Goal: Task Accomplishment & Management: Complete application form

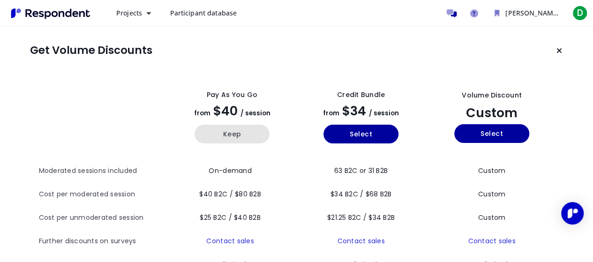
click at [238, 138] on button "Keep" at bounding box center [232, 134] width 75 height 19
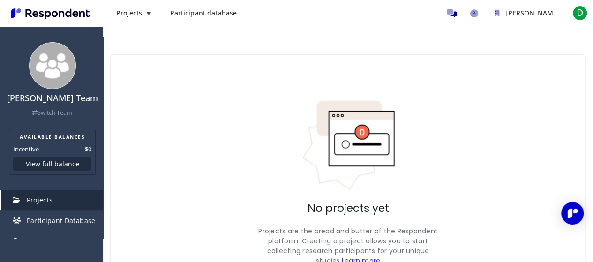
scroll to position [75, 0]
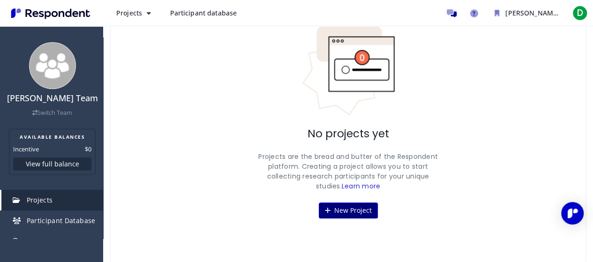
click at [342, 215] on button "New Project" at bounding box center [348, 211] width 59 height 16
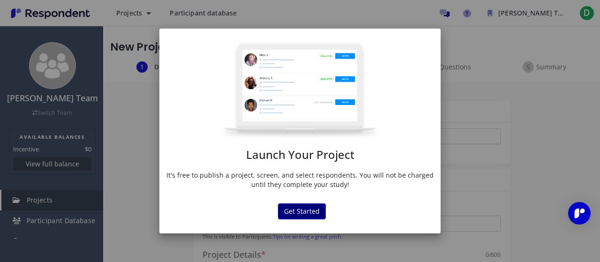
click at [289, 167] on md-dialog "Launch Your Project It's free to publish a project, screen, and select responde…" at bounding box center [300, 131] width 281 height 205
click at [293, 210] on button "Get Started" at bounding box center [302, 212] width 48 height 16
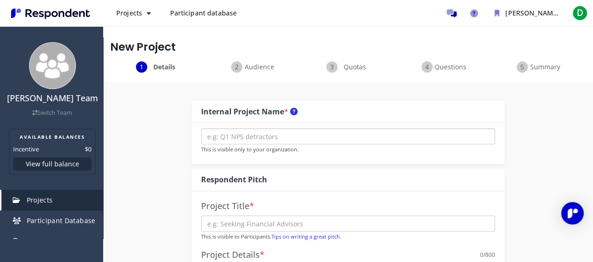
click at [281, 138] on input "text" at bounding box center [348, 137] width 294 height 16
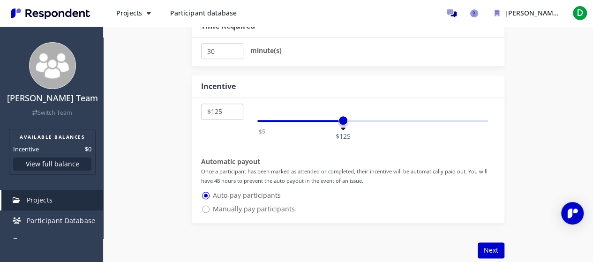
scroll to position [654, 0]
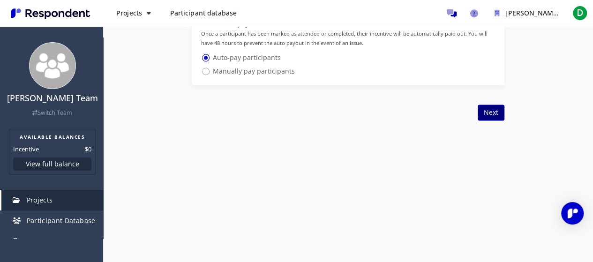
click at [494, 114] on button "Next" at bounding box center [491, 113] width 27 height 16
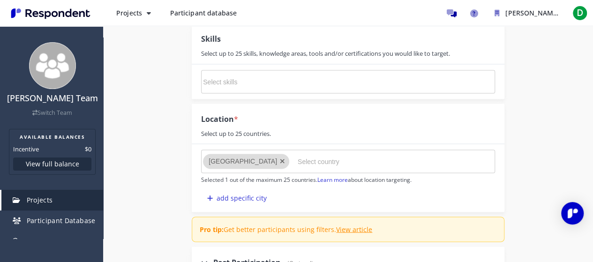
scroll to position [685, 0]
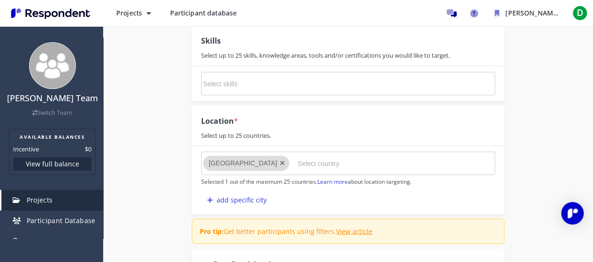
click at [355, 160] on input "Select country" at bounding box center [368, 164] width 141 height 16
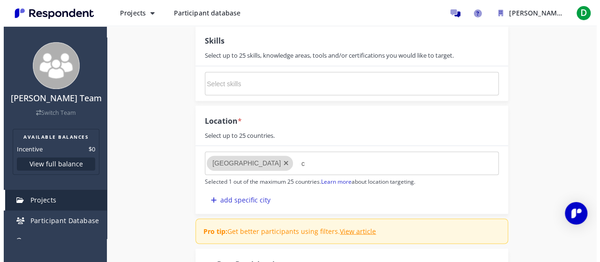
scroll to position [0, 0]
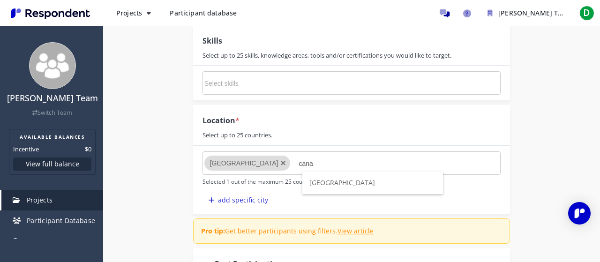
type input "cana"
click at [336, 178] on li "[GEOGRAPHIC_DATA]" at bounding box center [373, 183] width 141 height 23
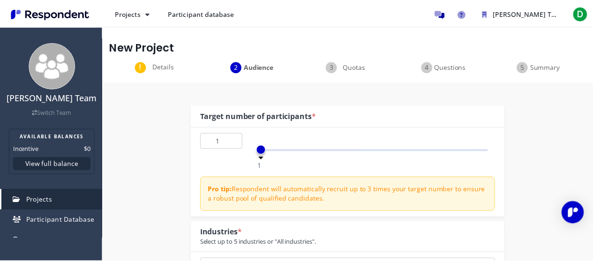
scroll to position [685, 0]
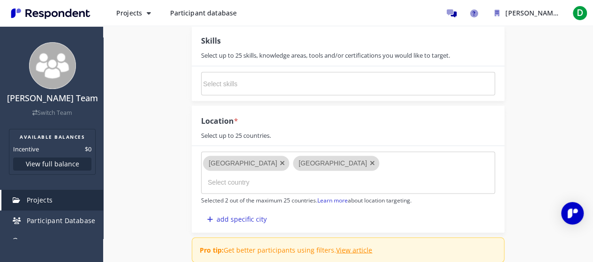
click at [349, 175] on input "Select country" at bounding box center [278, 183] width 141 height 16
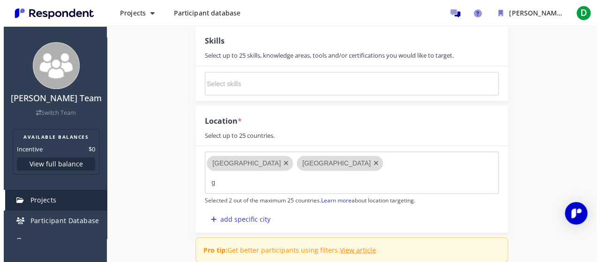
scroll to position [0, 0]
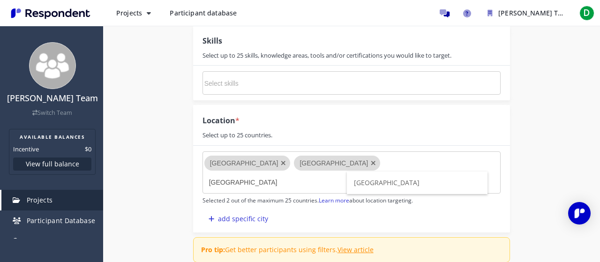
type input "[GEOGRAPHIC_DATA]"
click at [395, 180] on li "[GEOGRAPHIC_DATA]" at bounding box center [417, 183] width 141 height 23
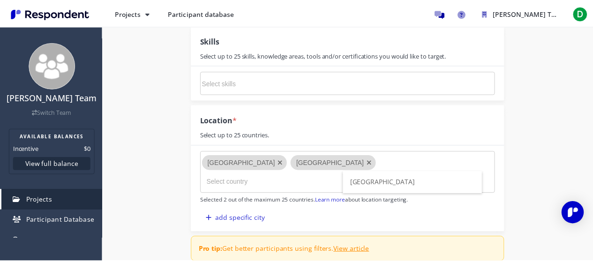
scroll to position [685, 0]
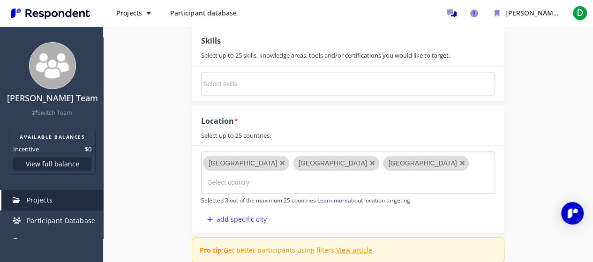
click at [286, 184] on input "Select country" at bounding box center [278, 183] width 141 height 16
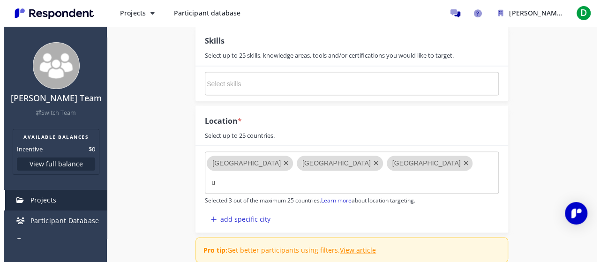
scroll to position [0, 0]
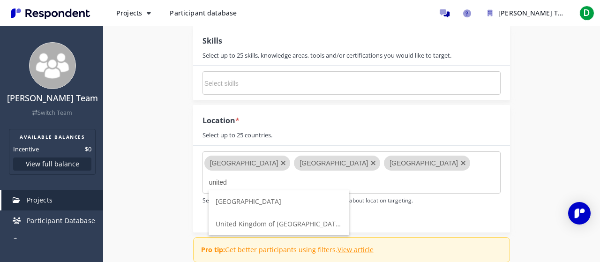
type input "united"
click at [308, 227] on span "United Kingdom of [GEOGRAPHIC_DATA] and [GEOGRAPHIC_DATA]" at bounding box center [320, 224] width 208 height 9
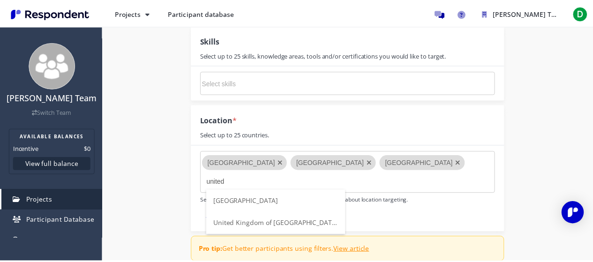
scroll to position [685, 0]
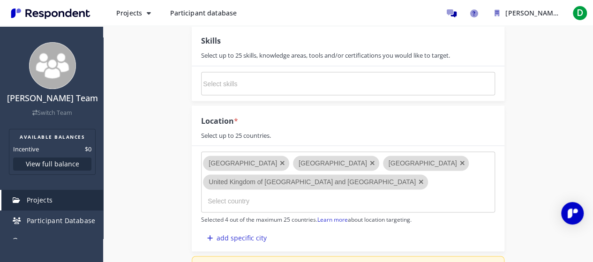
click at [243, 201] on input "Select country" at bounding box center [278, 201] width 141 height 16
type input "[GEOGRAPHIC_DATA]"
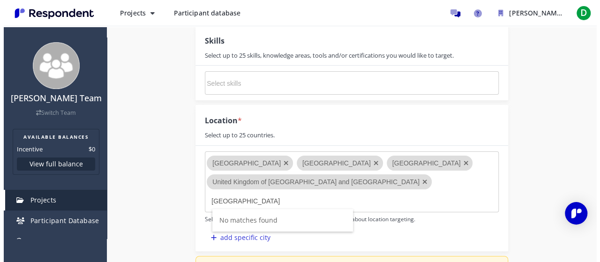
scroll to position [0, 0]
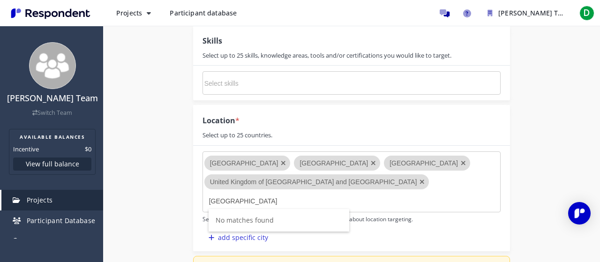
click at [274, 201] on input "[GEOGRAPHIC_DATA]" at bounding box center [279, 201] width 141 height 16
click at [421, 198] on md-chips-wrap "[GEOGRAPHIC_DATA] [GEOGRAPHIC_DATA] [GEOGRAPHIC_DATA] [GEOGRAPHIC_DATA] of [GEO…" at bounding box center [352, 182] width 299 height 61
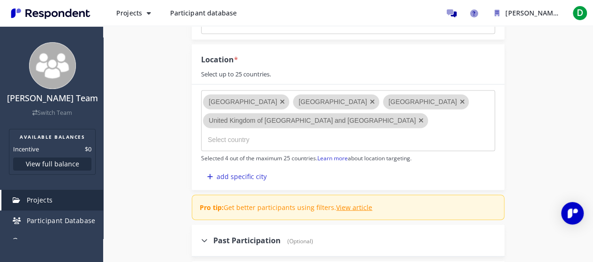
scroll to position [685, 0]
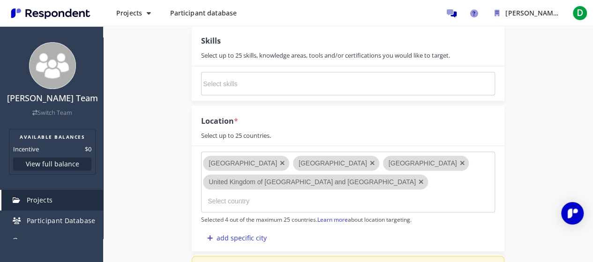
click at [324, 203] on input "Select country" at bounding box center [278, 201] width 141 height 16
click at [277, 201] on input "Select country" at bounding box center [278, 201] width 141 height 16
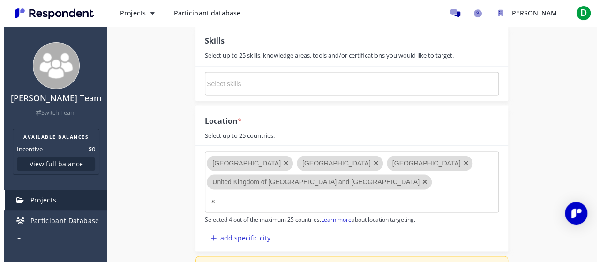
scroll to position [0, 0]
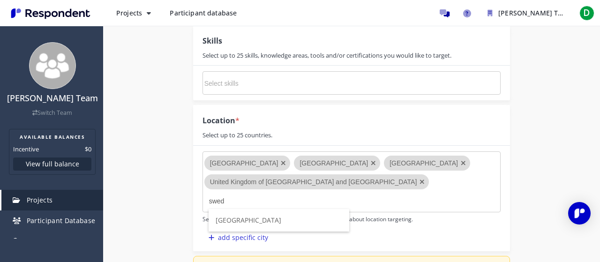
type input "swed"
click at [279, 225] on li "[GEOGRAPHIC_DATA]" at bounding box center [279, 220] width 141 height 23
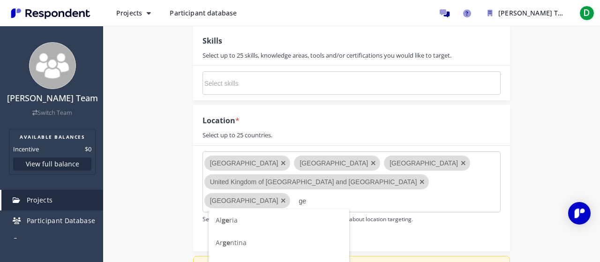
type input "g"
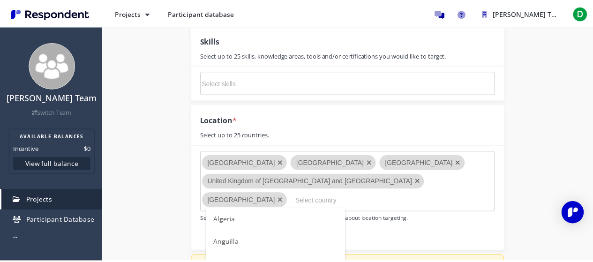
scroll to position [685, 0]
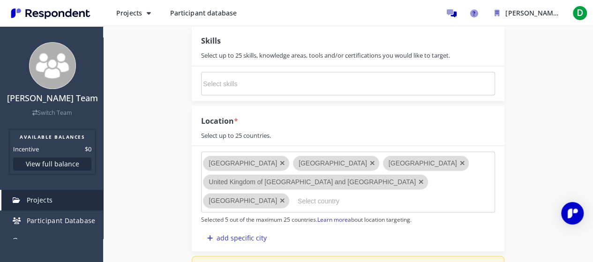
click at [301, 193] on input "Select country" at bounding box center [368, 201] width 141 height 16
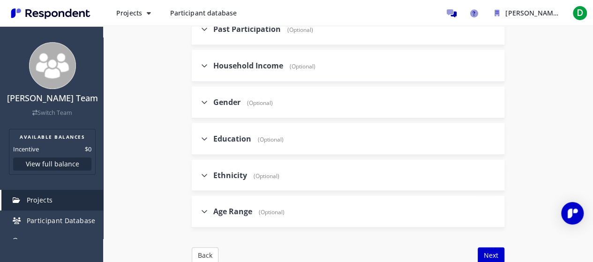
scroll to position [1014, 0]
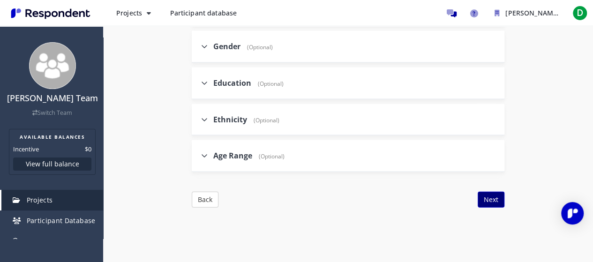
click at [498, 198] on button "Next" at bounding box center [491, 200] width 27 height 16
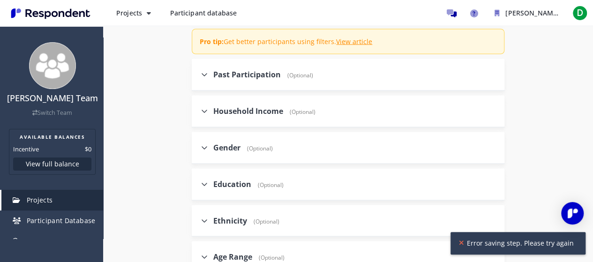
scroll to position [873, 0]
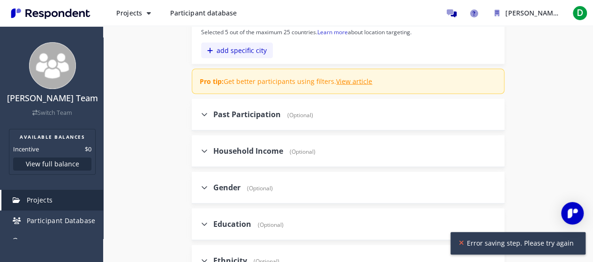
click at [236, 52] on button "add specific city" at bounding box center [237, 50] width 72 height 16
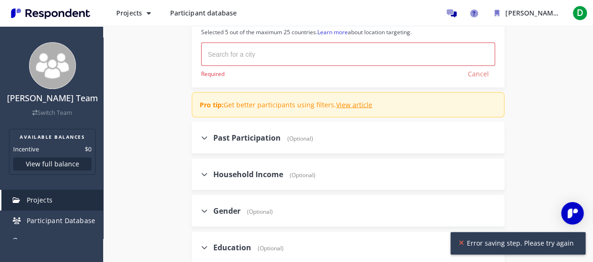
click at [236, 52] on input "text" at bounding box center [255, 53] width 94 height 15
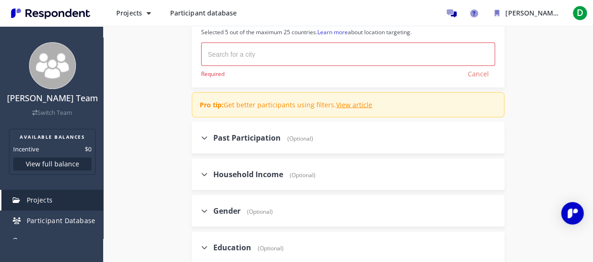
type input "kampala"
type input "[GEOGRAPHIC_DATA]"
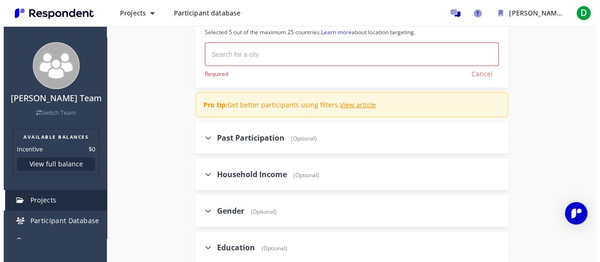
scroll to position [0, 0]
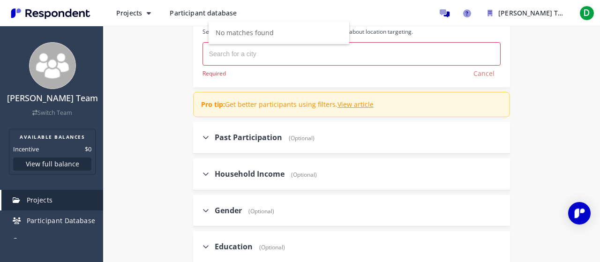
type input "kampala"
click at [241, 54] on input "text" at bounding box center [256, 53] width 94 height 15
type input "kampala"
click at [351, 53] on md-chips-wrap at bounding box center [352, 53] width 299 height 23
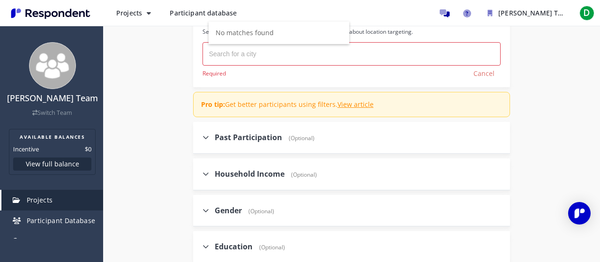
click at [351, 53] on md-chips-wrap at bounding box center [352, 53] width 299 height 23
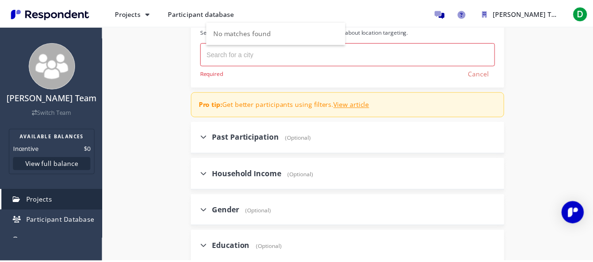
scroll to position [873, 0]
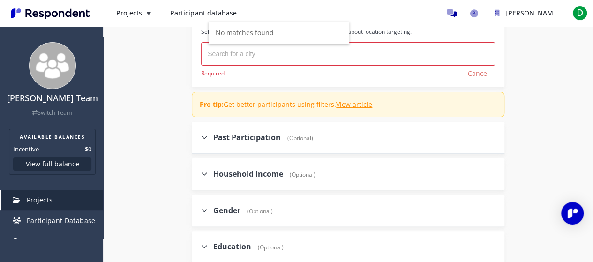
click at [225, 53] on input "text" at bounding box center [255, 53] width 94 height 15
type input "kampala"
type input "[GEOGRAPHIC_DATA]"
type input "kampala"
type input "[GEOGRAPHIC_DATA]"
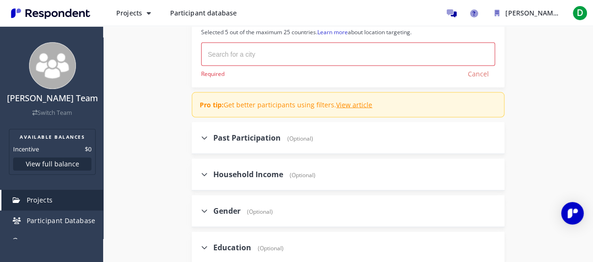
click at [216, 50] on input "text" at bounding box center [255, 53] width 94 height 15
type input "kampala"
type input "[GEOGRAPHIC_DATA]"
type input "kampala"
type input "[GEOGRAPHIC_DATA]"
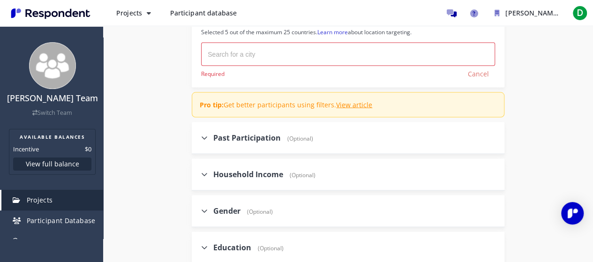
click at [239, 49] on input "text" at bounding box center [255, 53] width 94 height 15
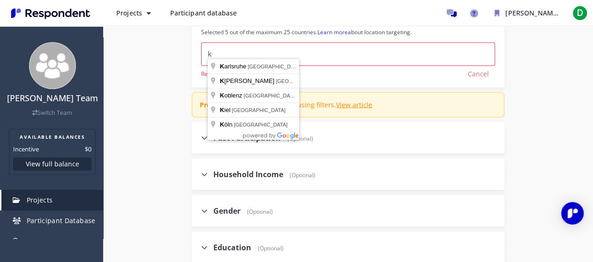
type input "kampala"
type input "[GEOGRAPHIC_DATA]"
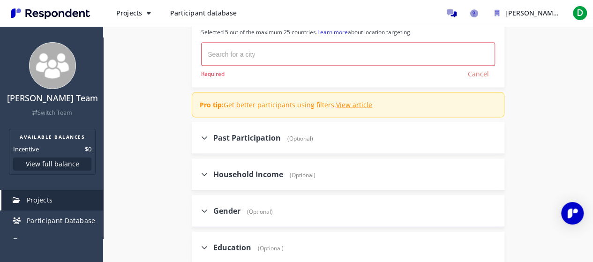
type input "kampala"
type input "[GEOGRAPHIC_DATA]"
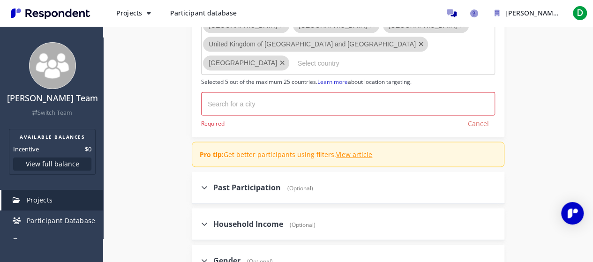
scroll to position [779, 0]
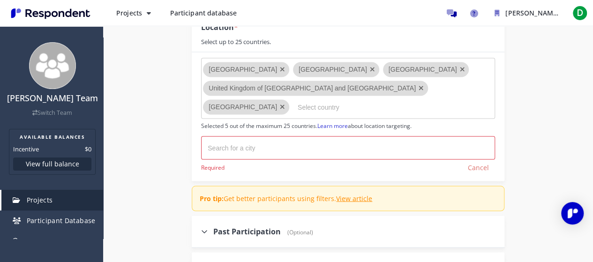
click at [259, 140] on input "text" at bounding box center [255, 147] width 94 height 15
type input "kampala"
type input "[GEOGRAPHIC_DATA]"
type input "kampala"
type input "[GEOGRAPHIC_DATA]"
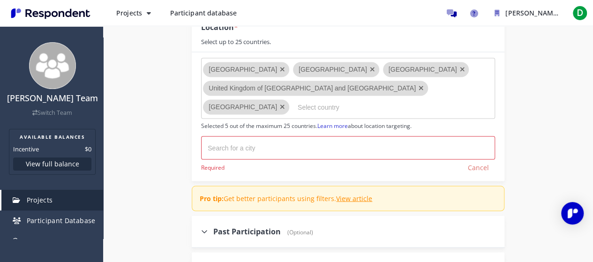
click at [281, 145] on input "text" at bounding box center [255, 147] width 94 height 15
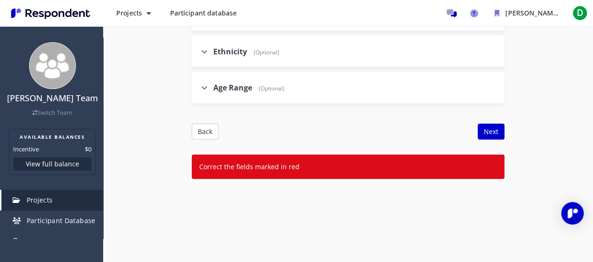
scroll to position [1155, 0]
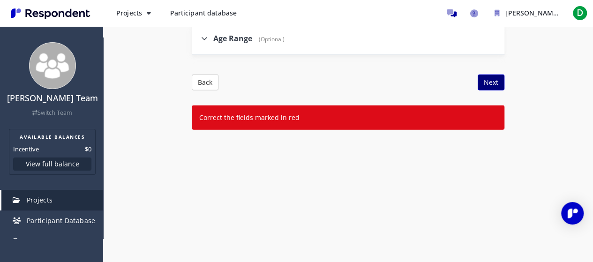
click at [493, 80] on button "Next" at bounding box center [491, 83] width 27 height 16
click at [490, 77] on button "Next" at bounding box center [491, 83] width 27 height 16
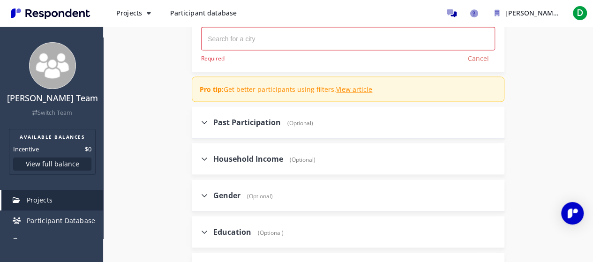
scroll to position [874, 0]
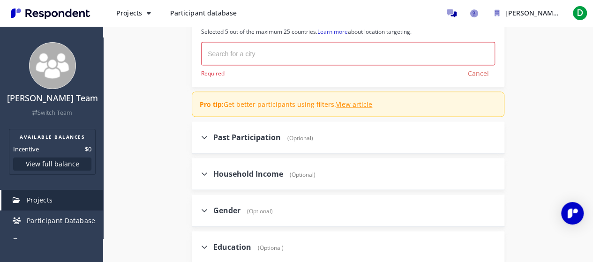
click at [275, 52] on input "text" at bounding box center [255, 53] width 94 height 15
type input "kampala"
type input "[GEOGRAPHIC_DATA]"
type input "kampala"
type input "[GEOGRAPHIC_DATA]"
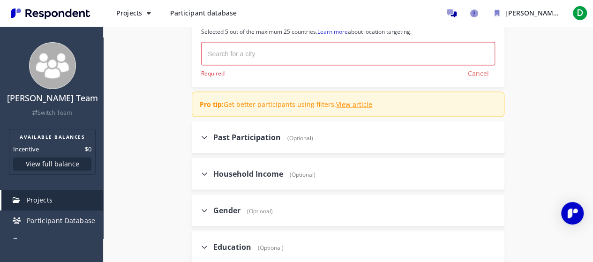
click at [275, 55] on input "text" at bounding box center [255, 53] width 94 height 15
type input "[GEOGRAPHIC_DATA]"
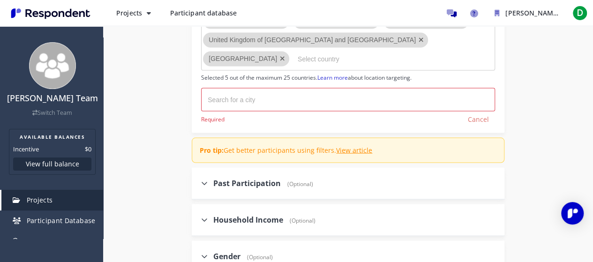
scroll to position [780, 0]
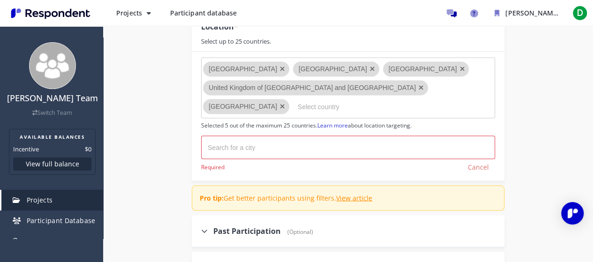
click at [295, 142] on input "text" at bounding box center [255, 147] width 94 height 15
type input "kampala"
type input "[GEOGRAPHIC_DATA]"
type input "kampala"
type input "[GEOGRAPHIC_DATA]"
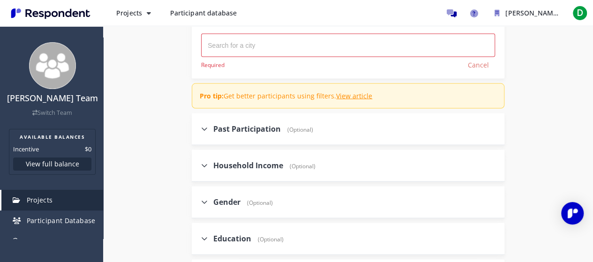
scroll to position [827, 0]
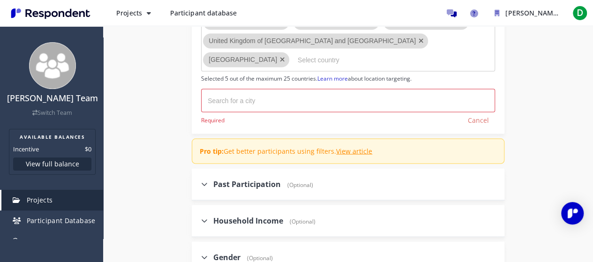
click at [250, 94] on input "text" at bounding box center [255, 100] width 94 height 15
type input "kampala"
click at [260, 97] on input "text" at bounding box center [255, 100] width 94 height 15
type input "kampala"
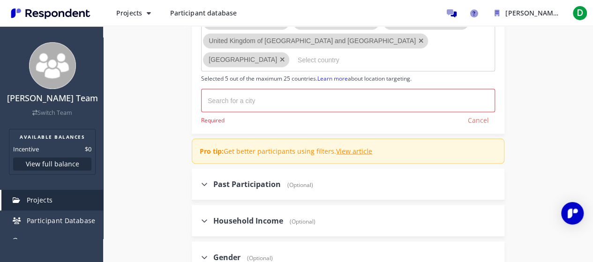
type input "[GEOGRAPHIC_DATA]"
type input "kampala"
type input "[GEOGRAPHIC_DATA]"
click at [262, 97] on input "text" at bounding box center [255, 100] width 94 height 15
type input "kampala"
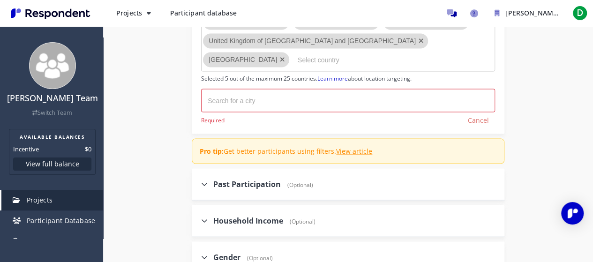
type input "[GEOGRAPHIC_DATA]"
type input "kampala"
type input "[GEOGRAPHIC_DATA]"
click at [298, 59] on input "Select country" at bounding box center [368, 60] width 141 height 16
type input "[GEOGRAPHIC_DATA]"
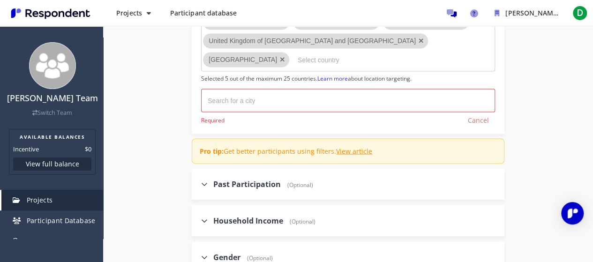
type input "[GEOGRAPHIC_DATA]"
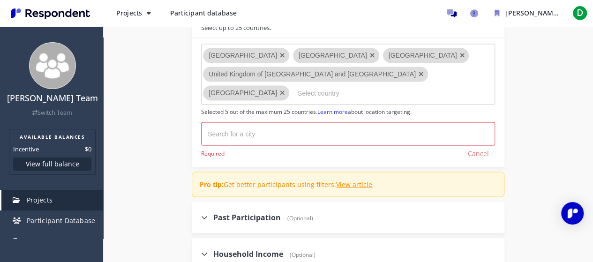
scroll to position [780, 0]
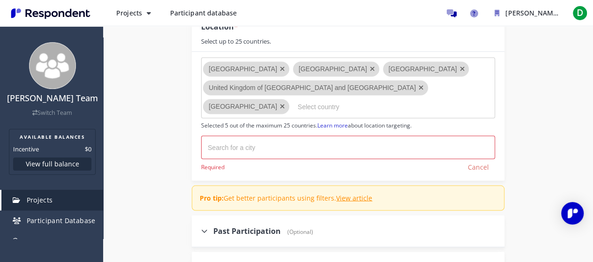
click at [299, 152] on md-chips-wrap at bounding box center [348, 147] width 294 height 23
click at [298, 146] on input "text" at bounding box center [255, 147] width 94 height 15
type input "c"
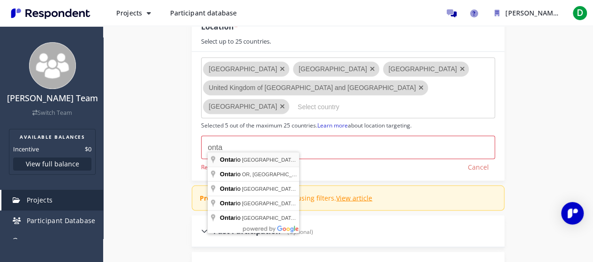
type input "[GEOGRAPHIC_DATA], [GEOGRAPHIC_DATA], [GEOGRAPHIC_DATA]"
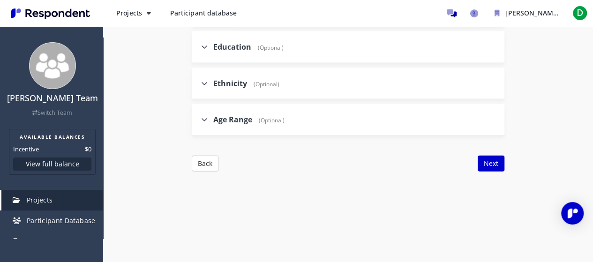
scroll to position [1121, 0]
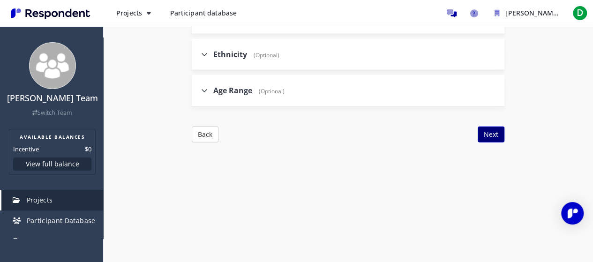
click at [497, 127] on button "Next" at bounding box center [491, 135] width 27 height 16
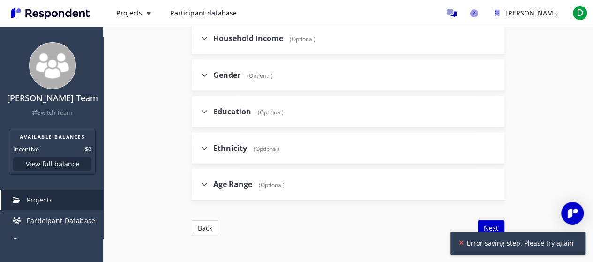
scroll to position [840, 0]
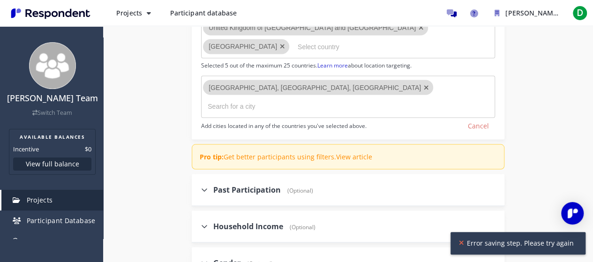
click at [350, 152] on link "View article" at bounding box center [354, 156] width 36 height 9
